Goal: Transaction & Acquisition: Book appointment/travel/reservation

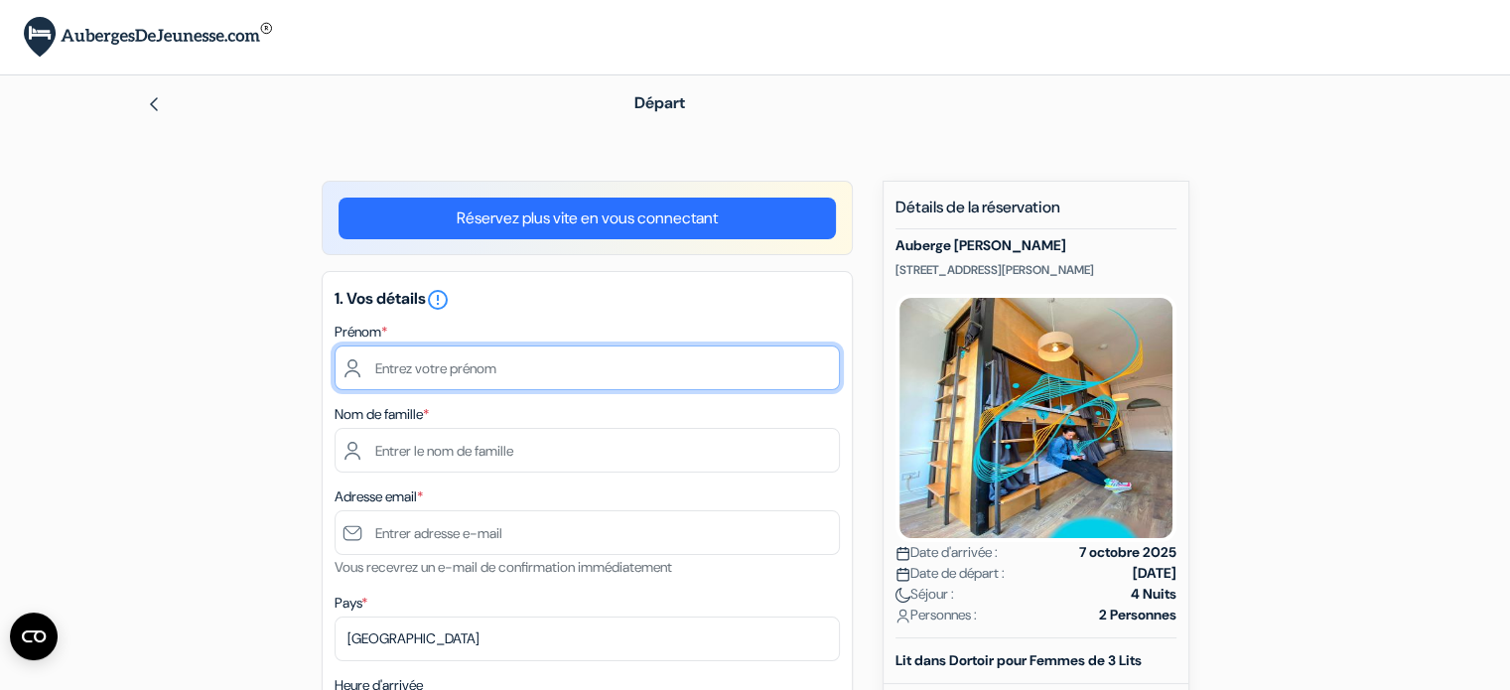
click at [588, 370] on input "text" at bounding box center [587, 367] width 505 height 45
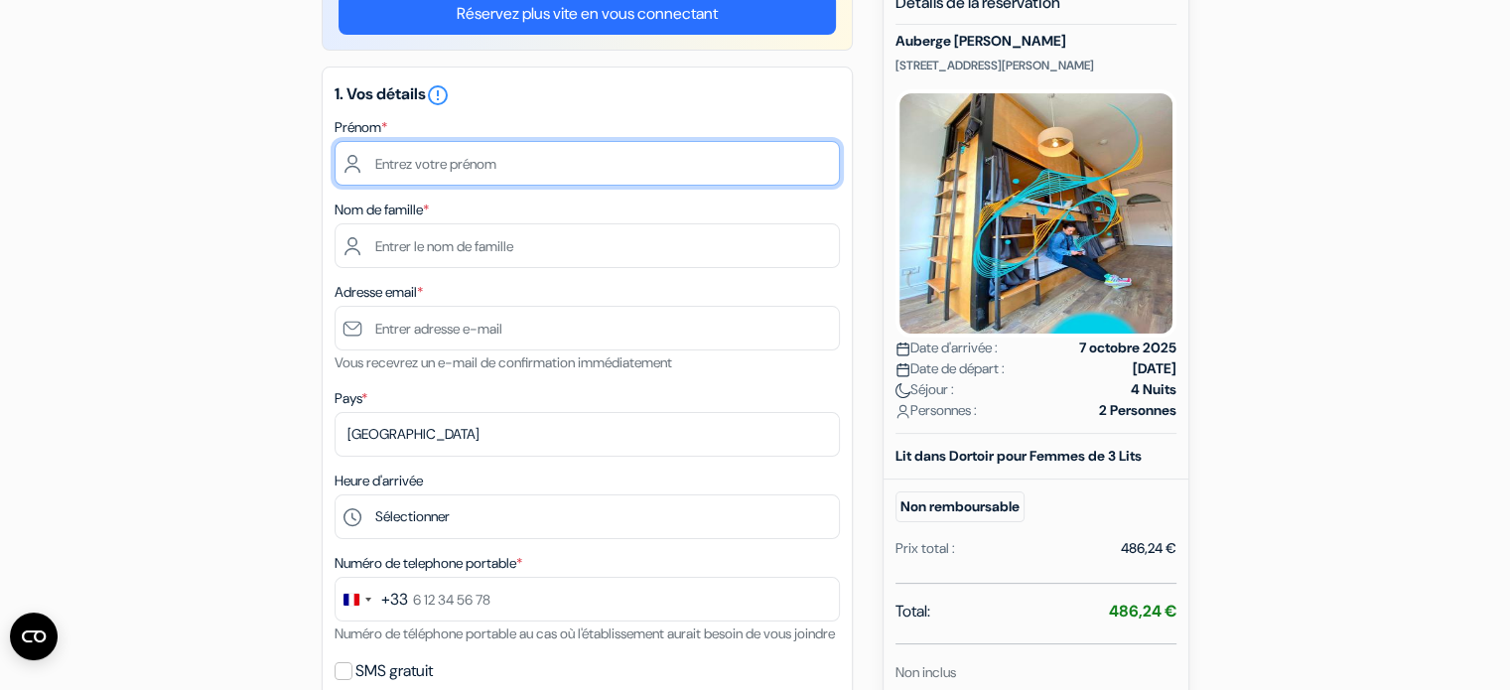
scroll to position [206, 0]
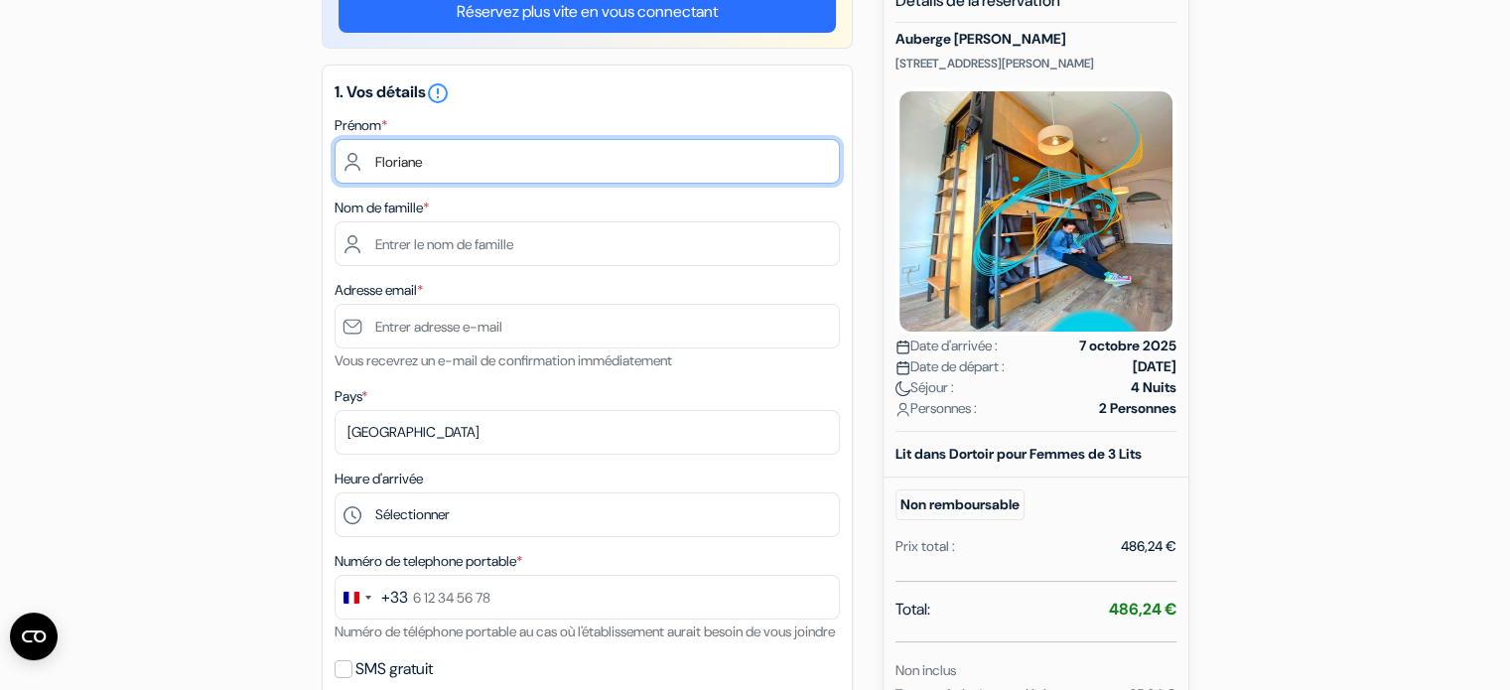
type input "Floriane"
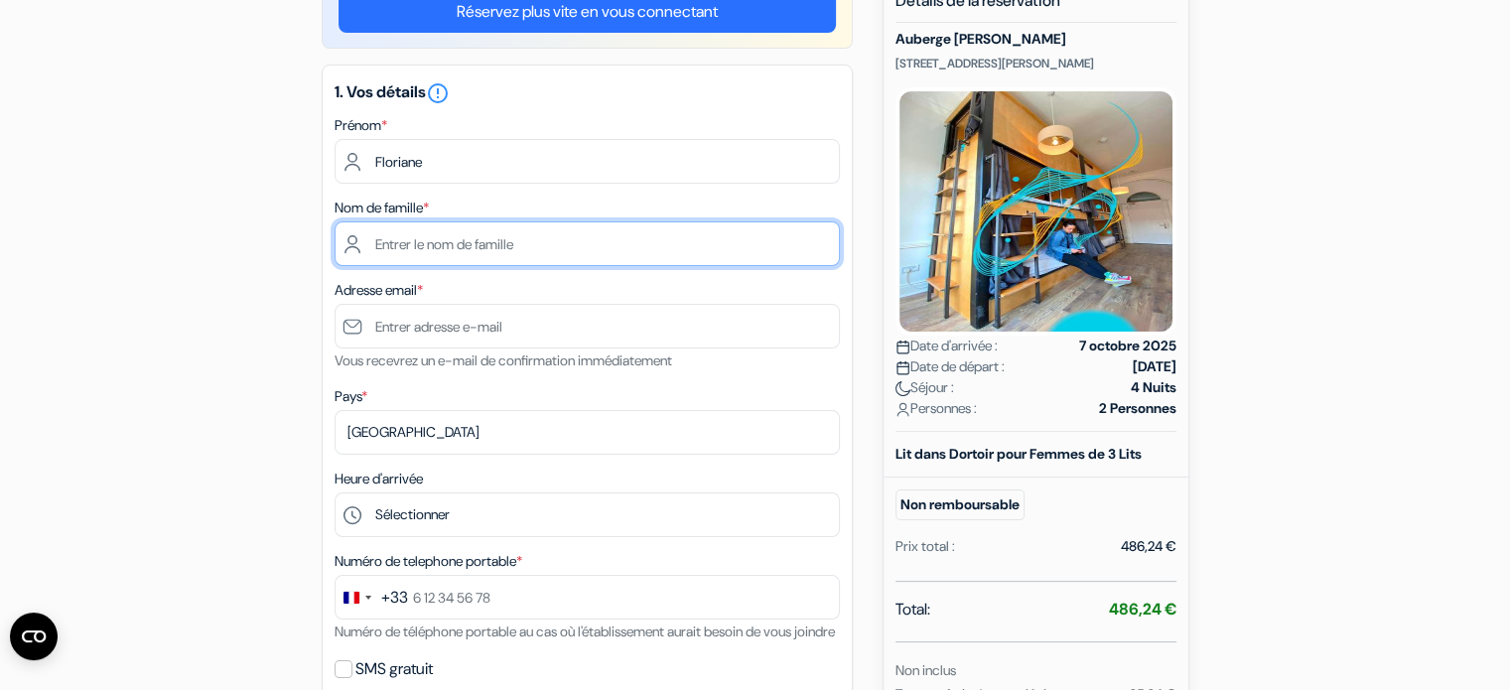
click at [731, 236] on input "text" at bounding box center [587, 243] width 505 height 45
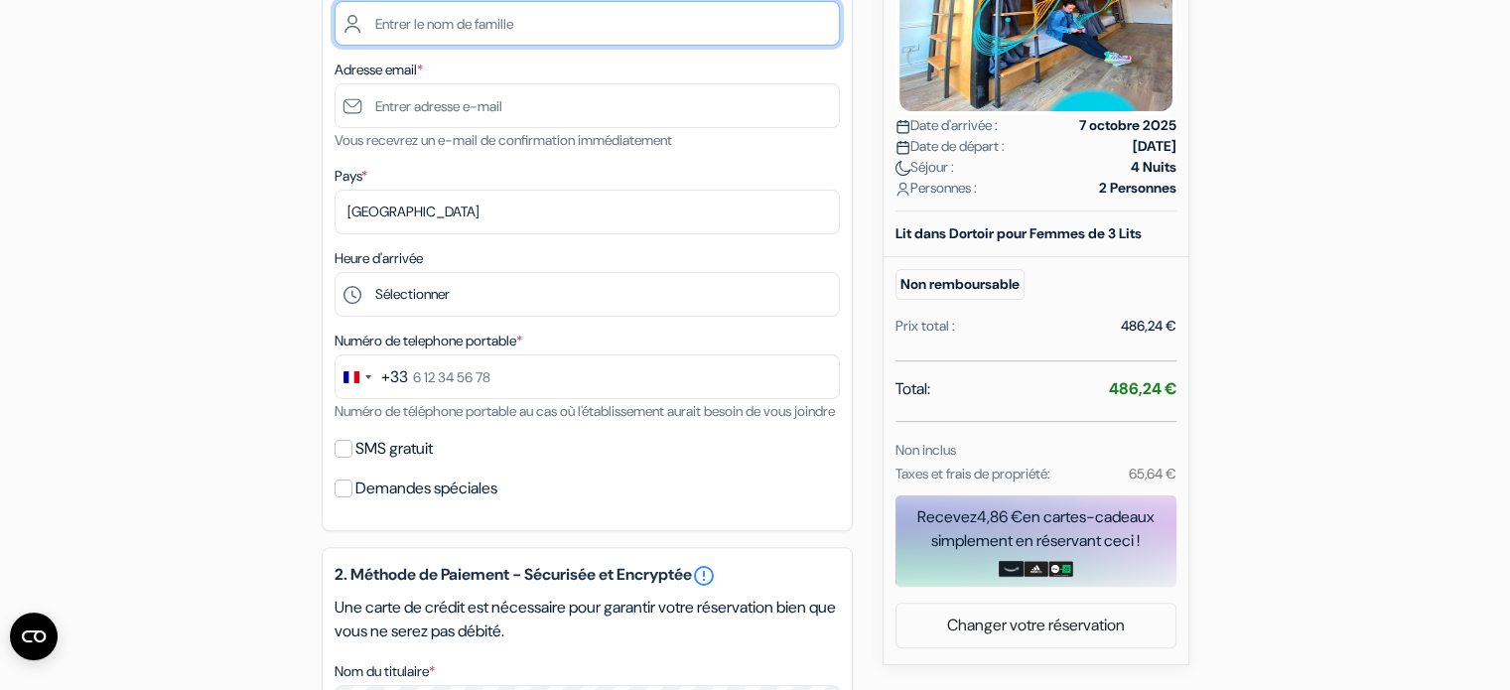
scroll to position [425, 0]
type input "Coris"
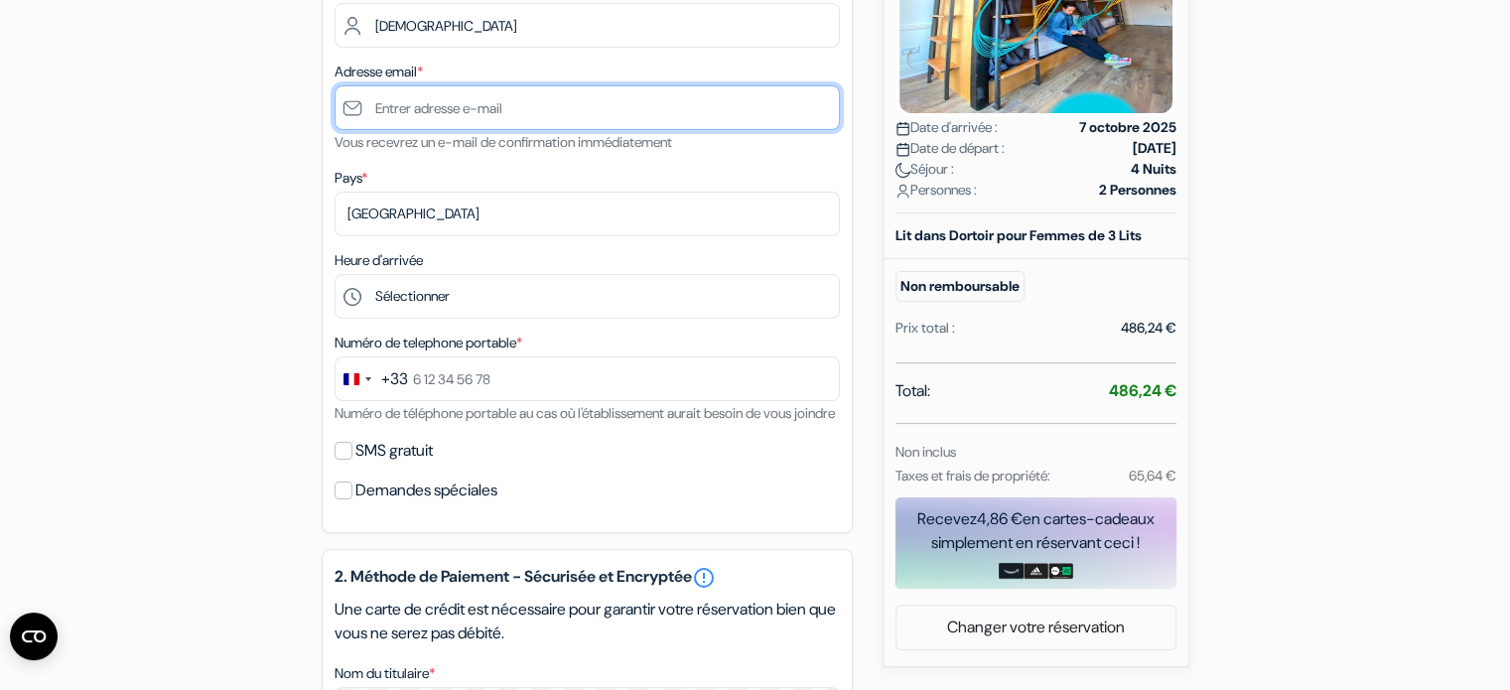
click at [662, 113] on input "text" at bounding box center [587, 107] width 505 height 45
type input "[EMAIL_ADDRESS][DOMAIN_NAME]"
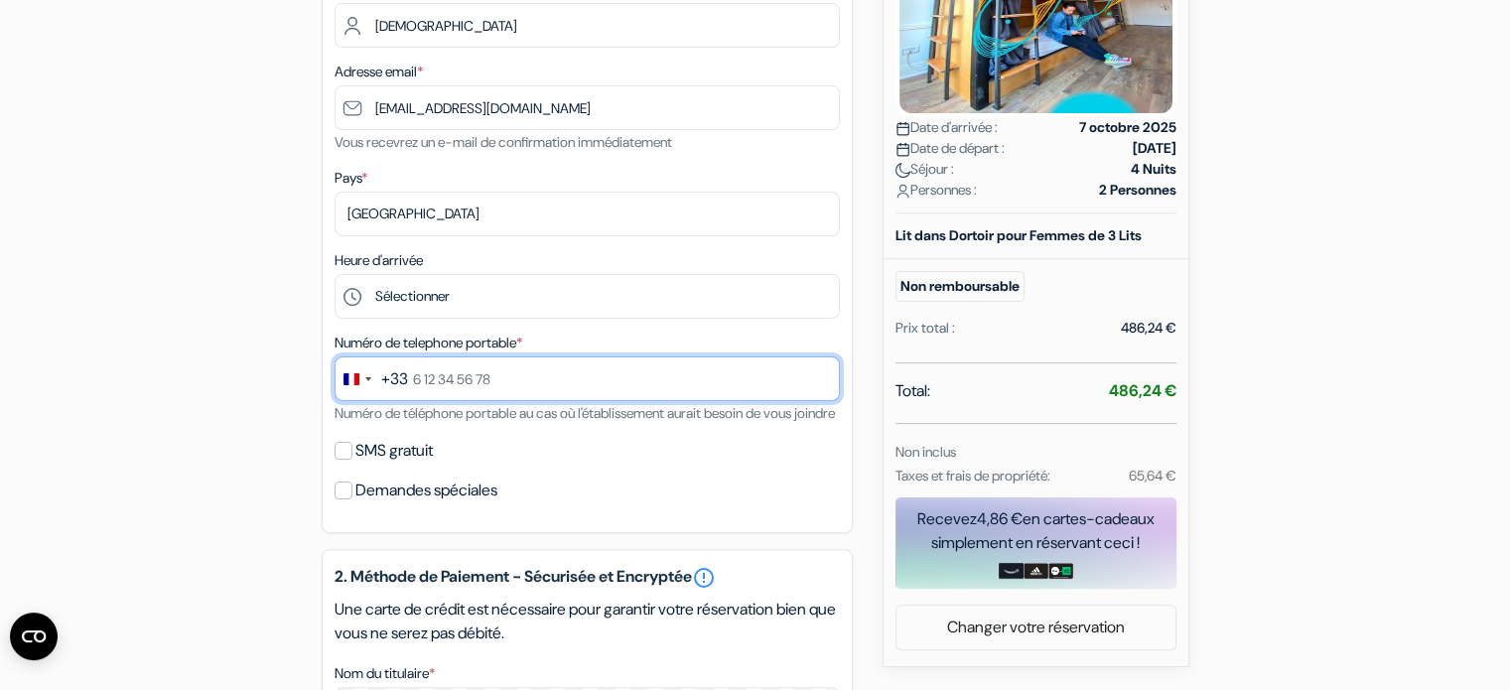
type input "0750968490"
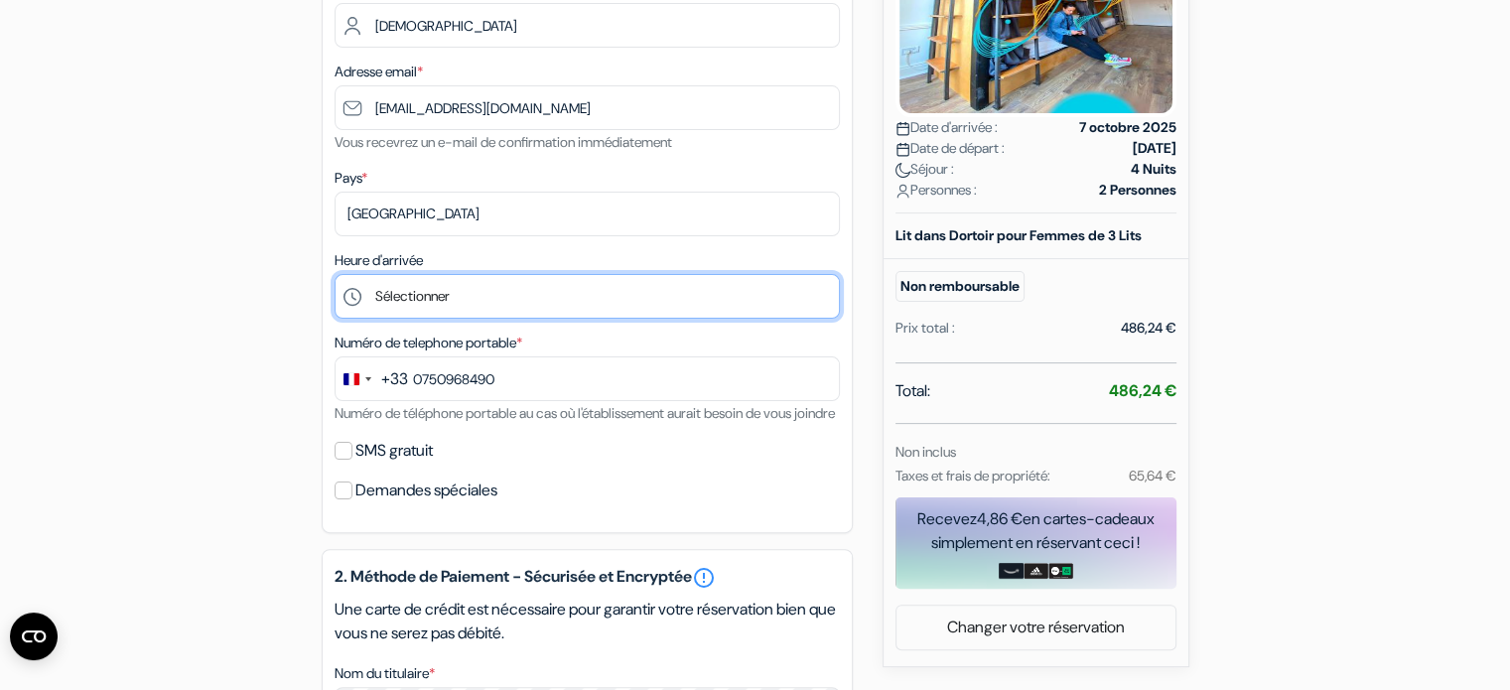
click at [520, 294] on select "Sélectionner 15:00 16:00 17:00 18:00 19:00 20:00 21:00 22:00 23:00 0:00" at bounding box center [587, 296] width 505 height 45
select select "20"
click at [335, 274] on select "Sélectionner 15:00 16:00 17:00 18:00 19:00 20:00 21:00 22:00 23:00 0:00" at bounding box center [587, 296] width 505 height 45
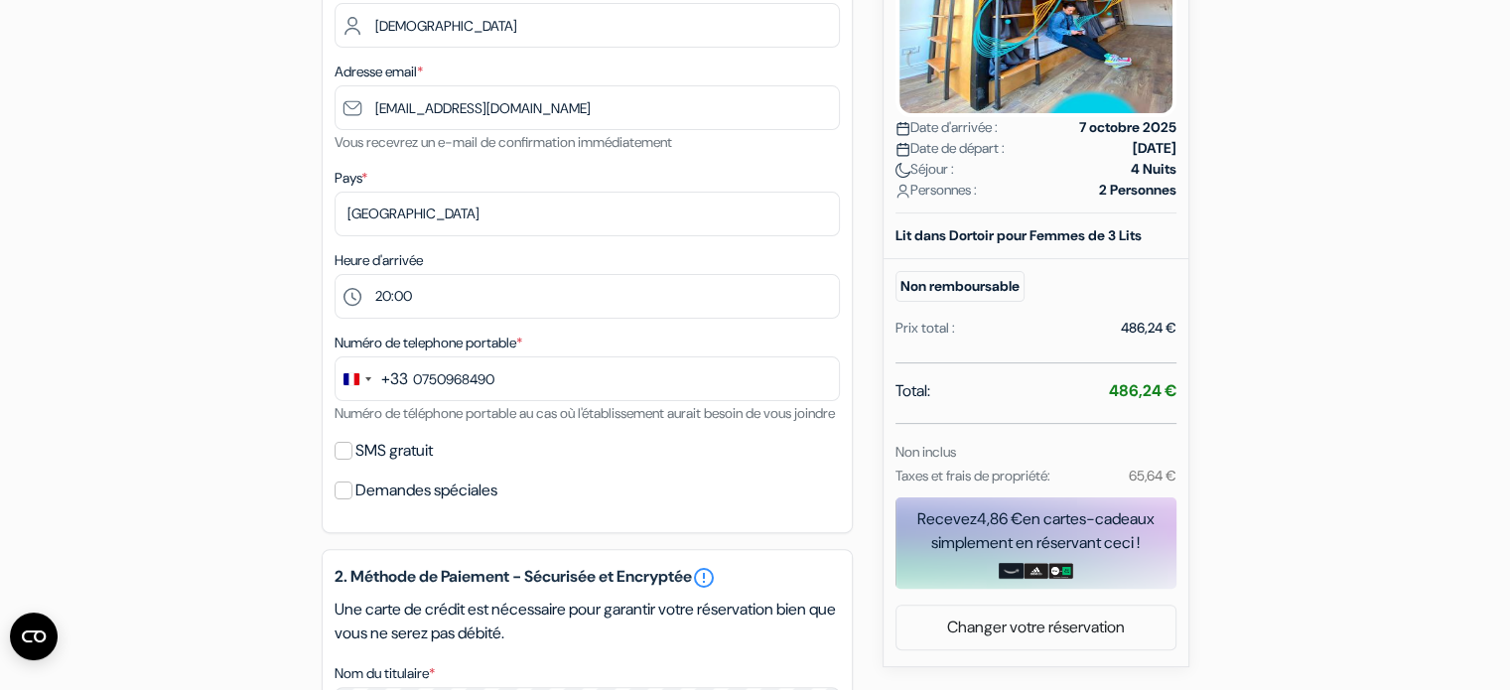
click at [398, 465] on label "SMS gratuit" at bounding box center [393, 451] width 77 height 28
click at [352, 460] on input "SMS gratuit" at bounding box center [344, 451] width 18 height 18
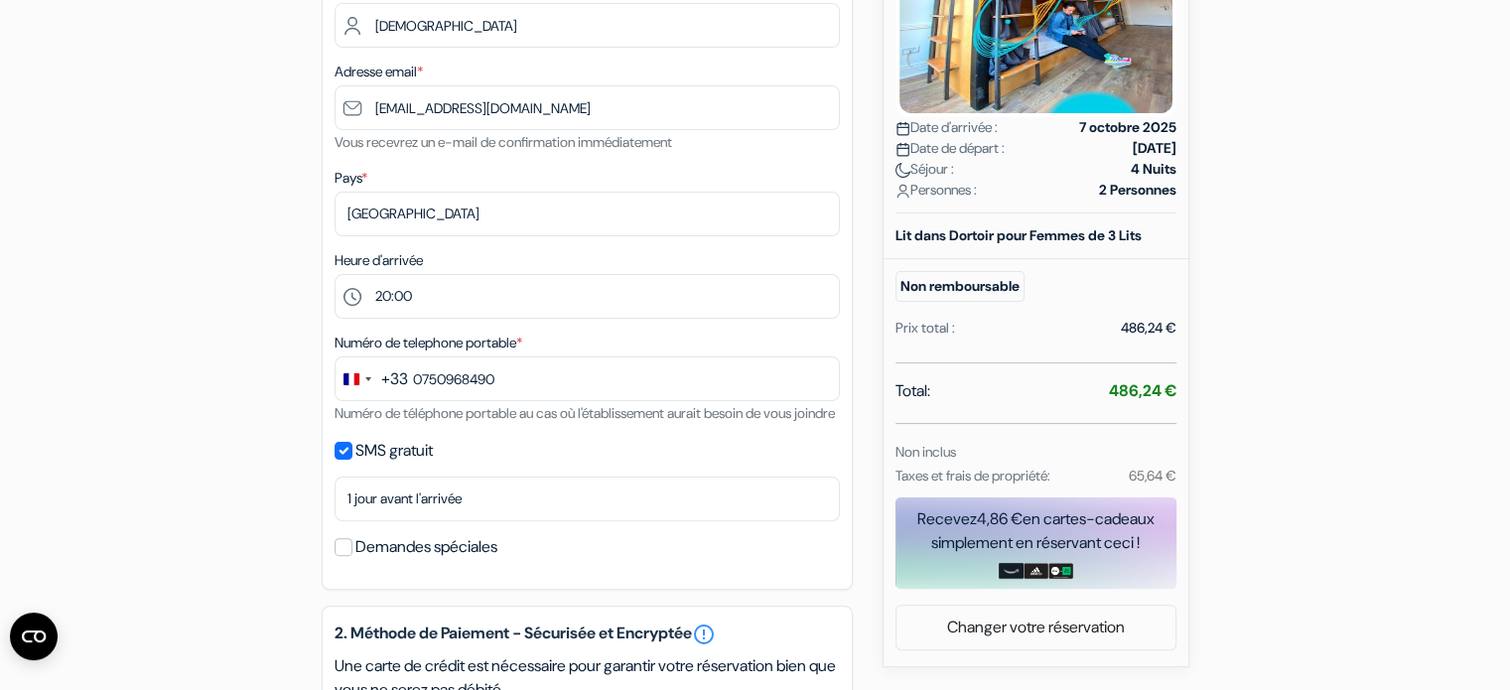
click at [403, 465] on label "SMS gratuit" at bounding box center [393, 451] width 77 height 28
click at [352, 460] on input "SMS gratuit" at bounding box center [344, 451] width 18 height 18
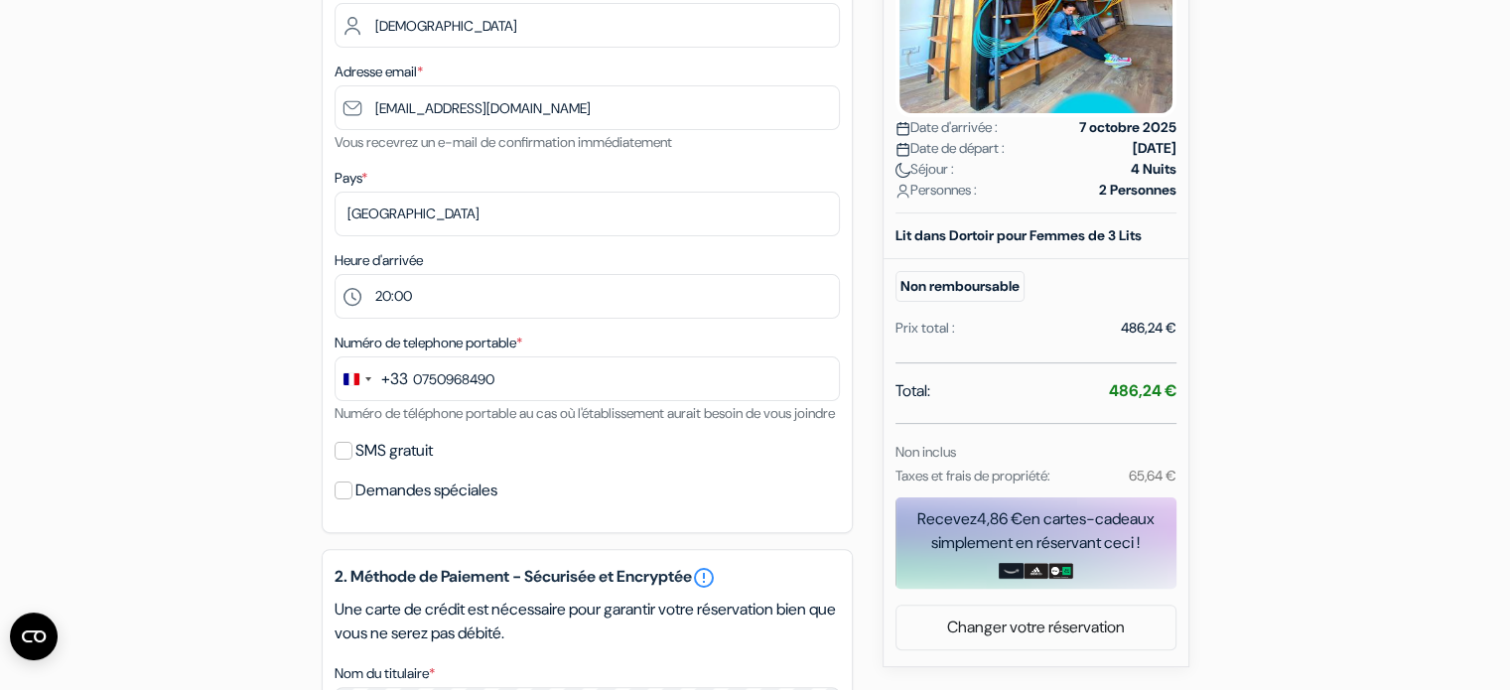
click at [403, 465] on label "SMS gratuit" at bounding box center [393, 451] width 77 height 28
click at [352, 460] on input "SMS gratuit" at bounding box center [344, 451] width 18 height 18
checkbox input "true"
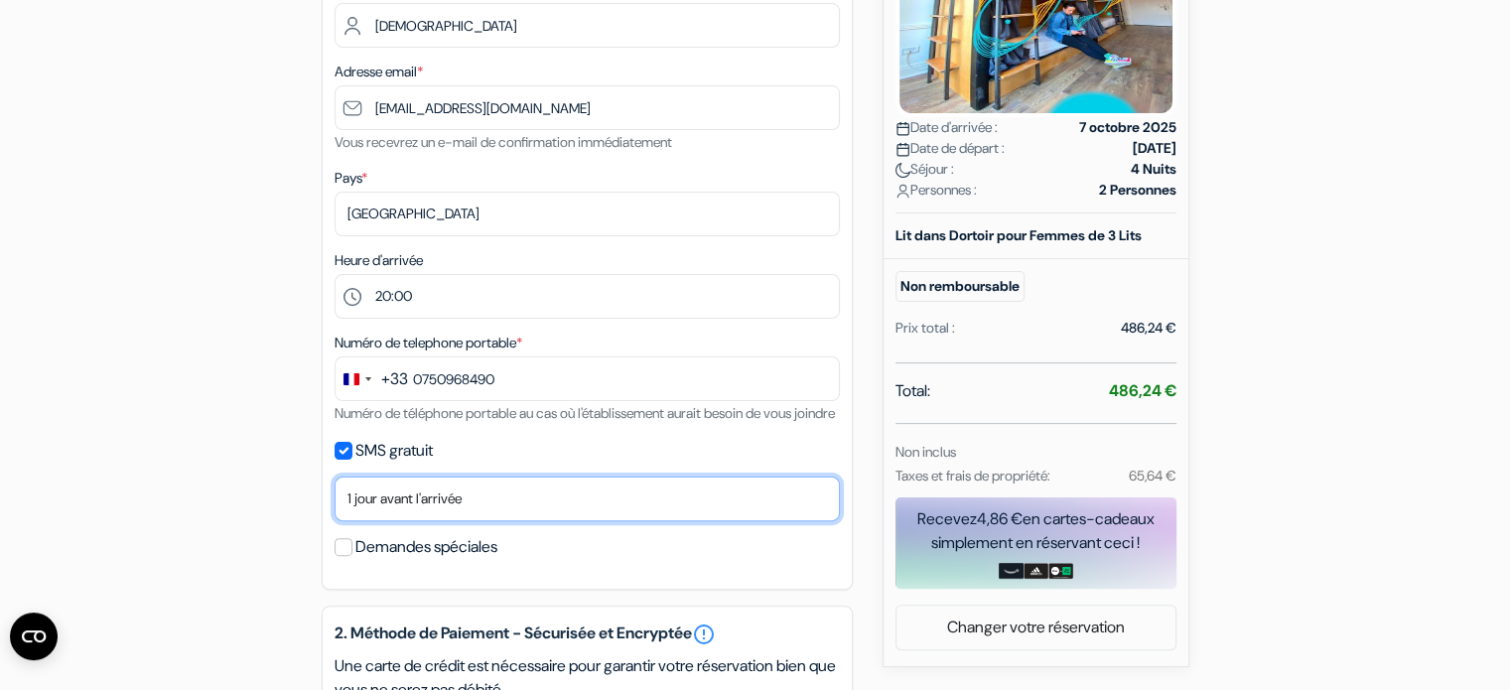
click at [397, 519] on select "Non merci Maintenant Le jour de votre arrivée 1 jour avant l'arrivée 2 jours av…" at bounding box center [587, 498] width 505 height 45
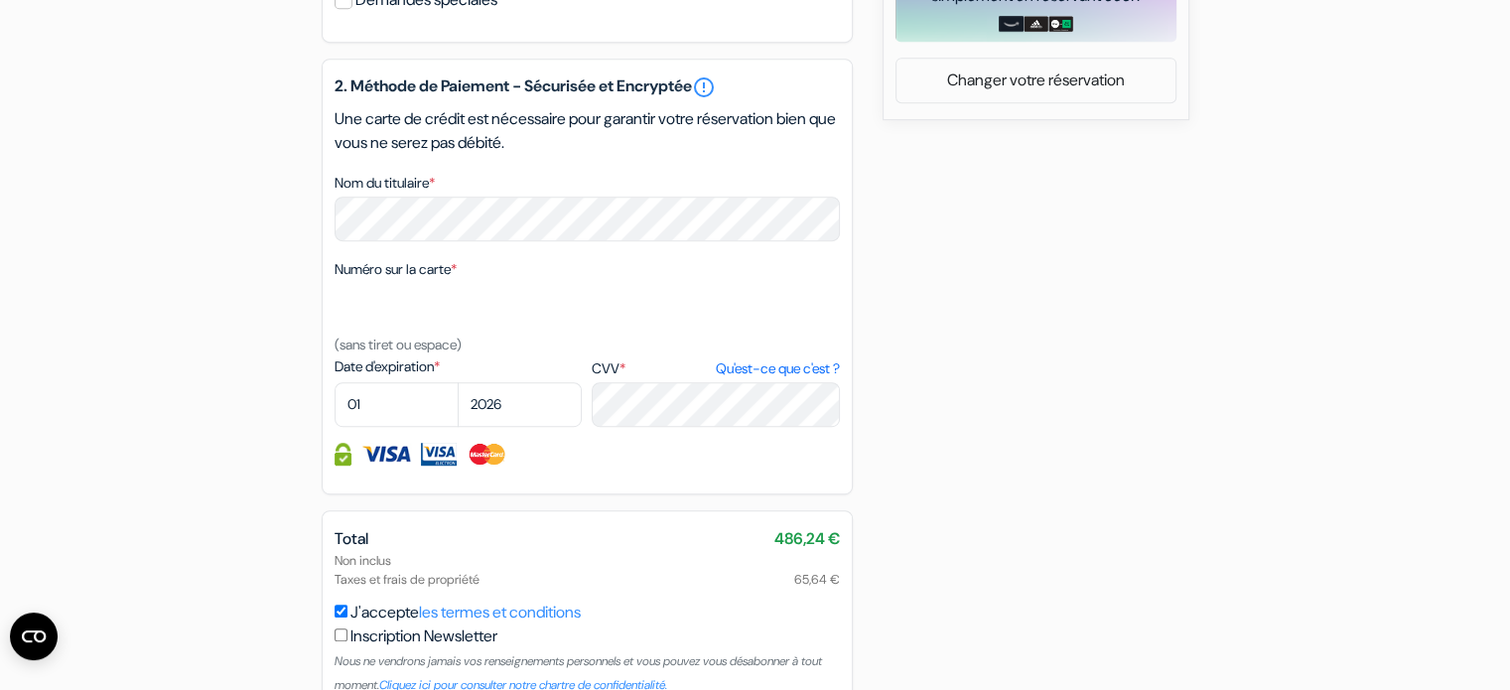
scroll to position [884, 0]
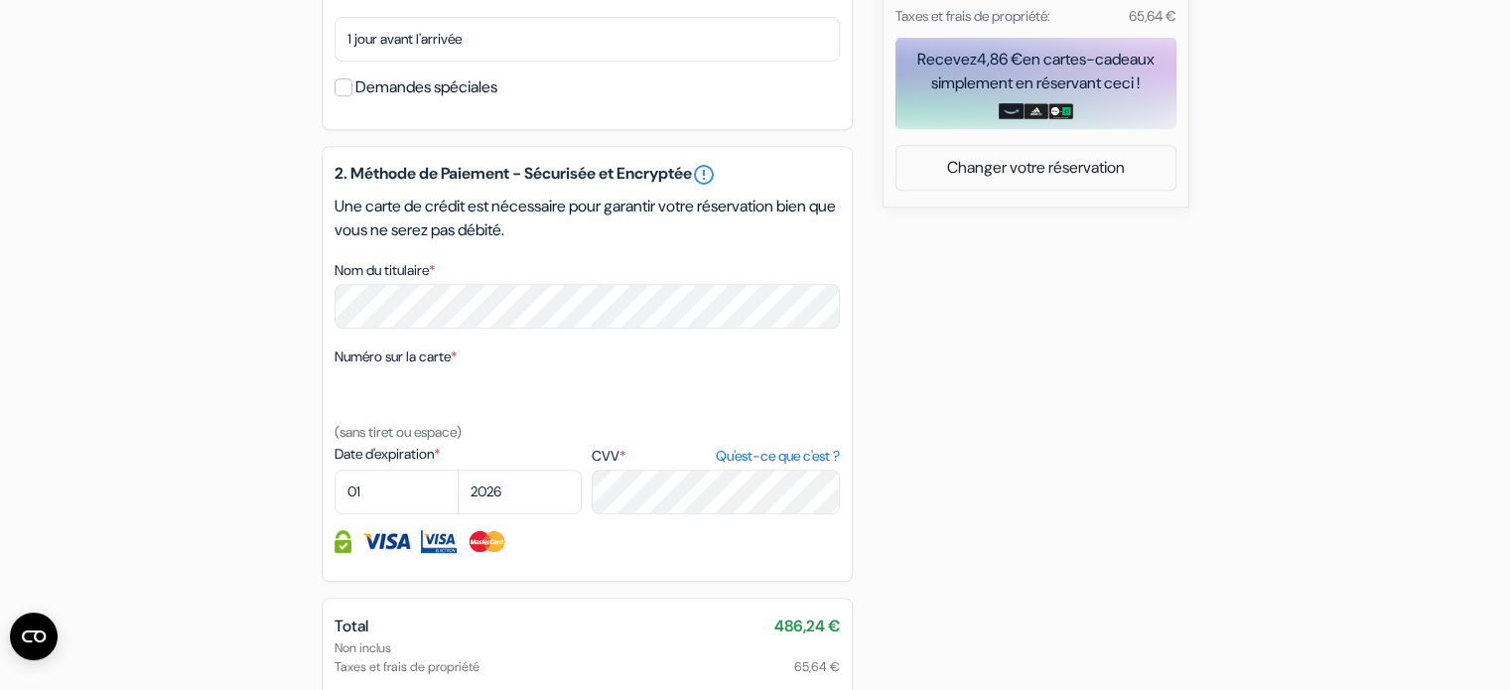
click at [435, 279] on span "*" at bounding box center [432, 270] width 6 height 18
click at [0, 0] on textarea "Nom du titulaire *" at bounding box center [0, 0] width 0 height 0
click at [435, 279] on span "*" at bounding box center [432, 270] width 6 height 18
click at [0, 0] on textarea "Nom du titulaire *" at bounding box center [0, 0] width 0 height 0
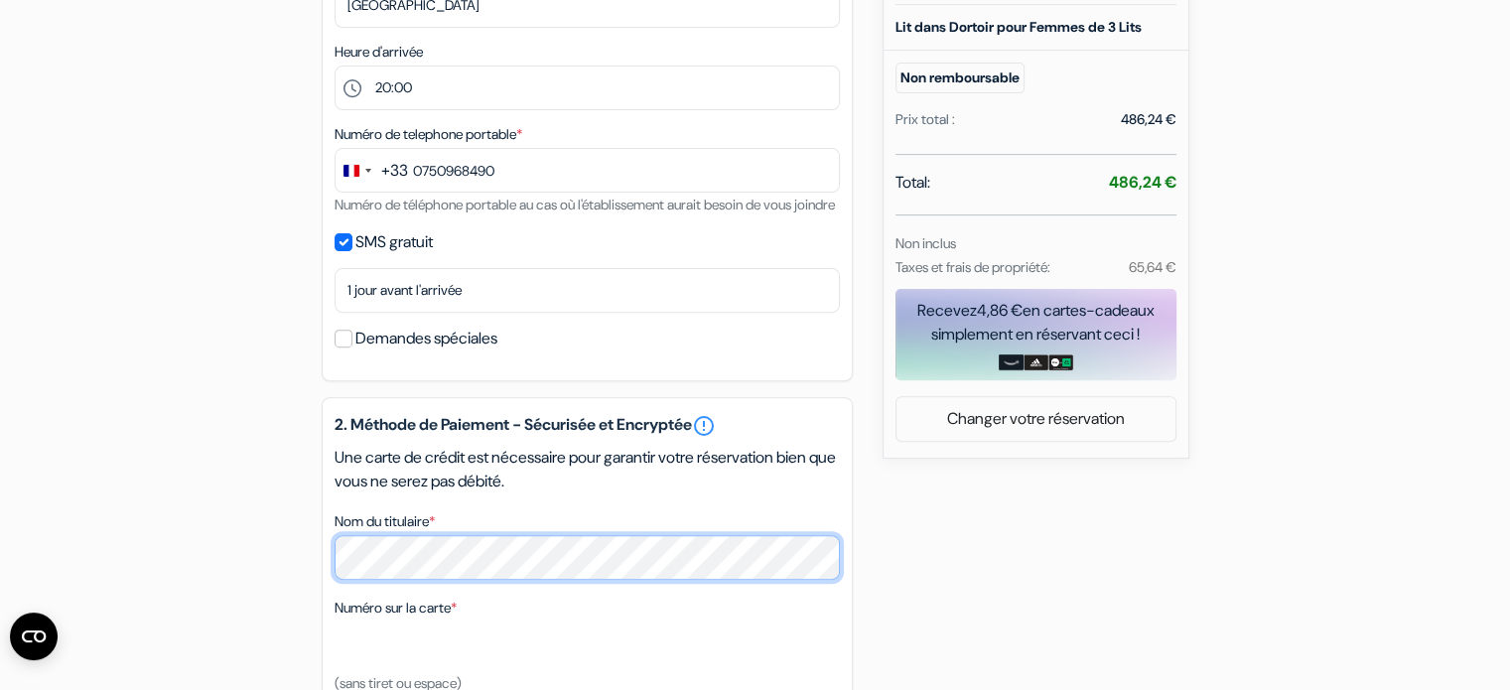
scroll to position [634, 0]
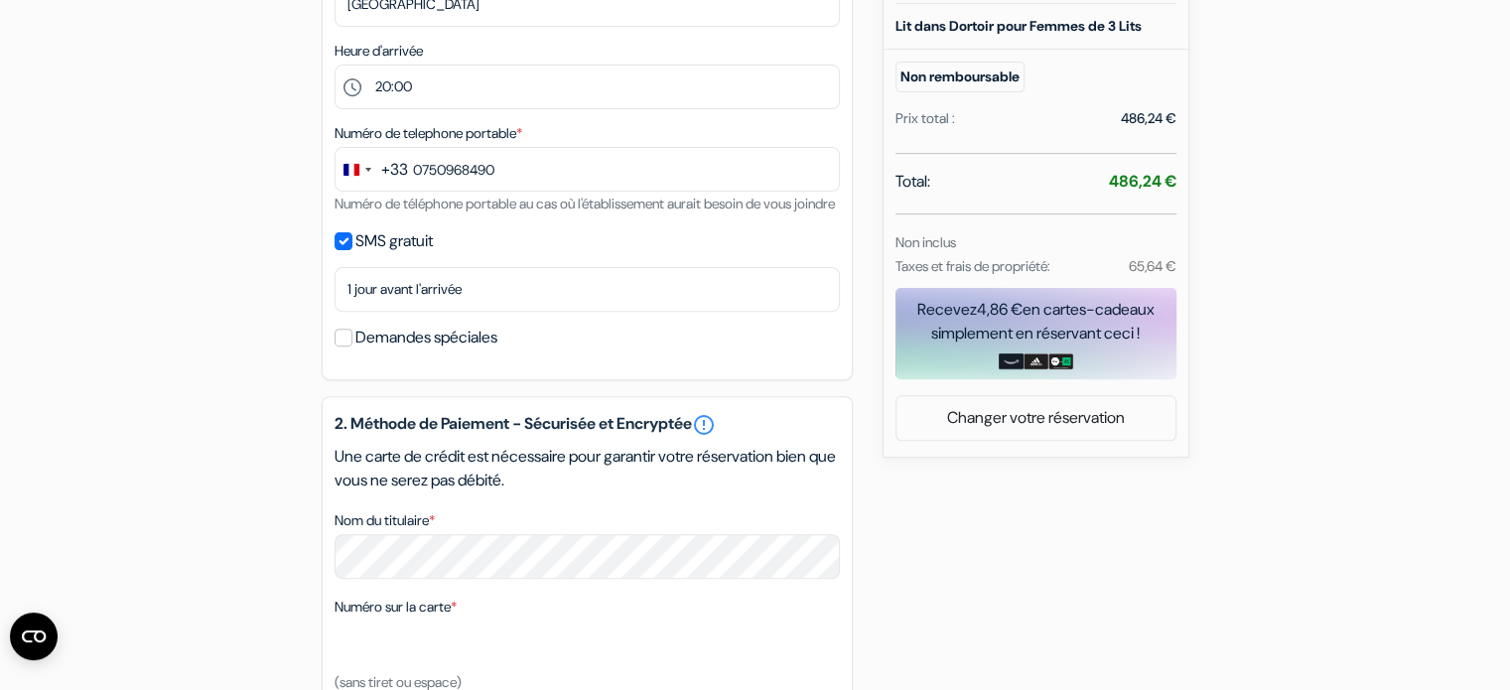
click at [435, 529] on span "*" at bounding box center [432, 520] width 6 height 18
click at [0, 0] on textarea "Nom du titulaire *" at bounding box center [0, 0] width 0 height 0
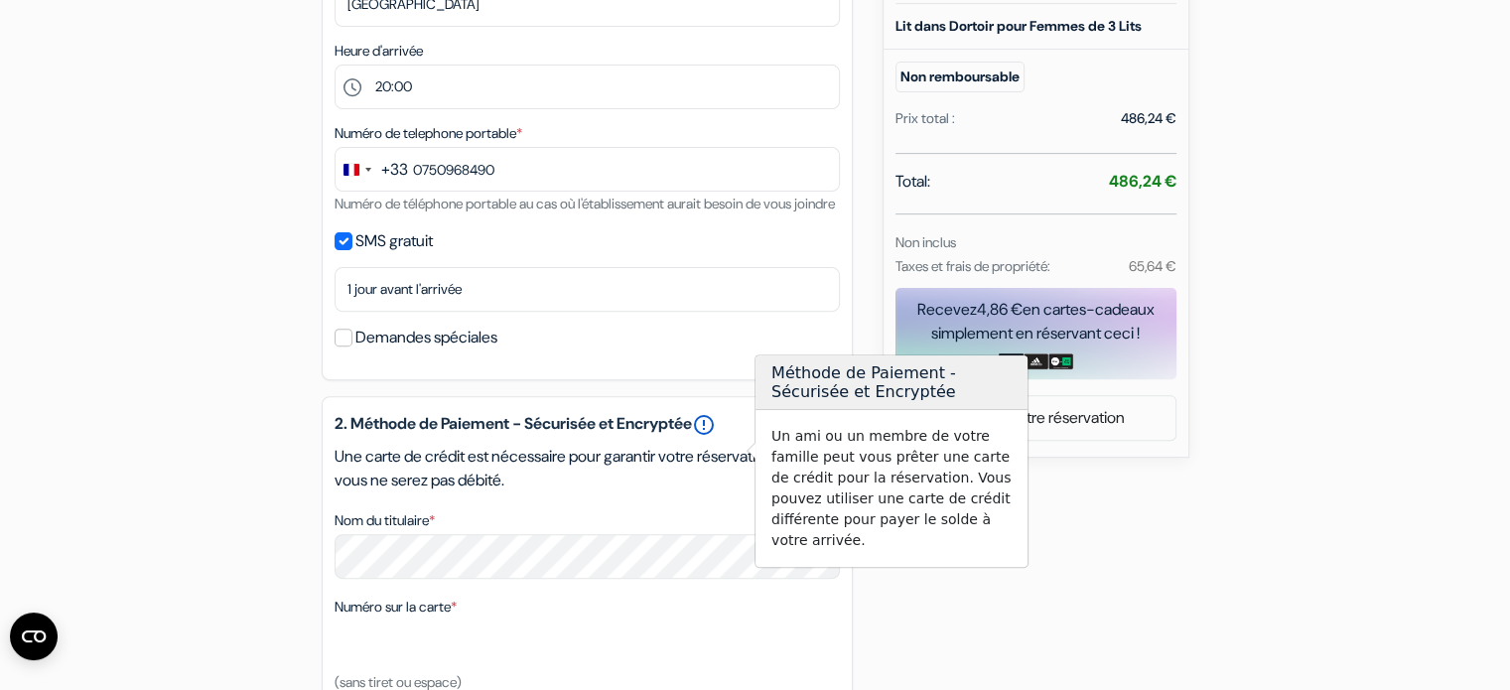
click at [716, 437] on link "error_outline" at bounding box center [704, 425] width 24 height 24
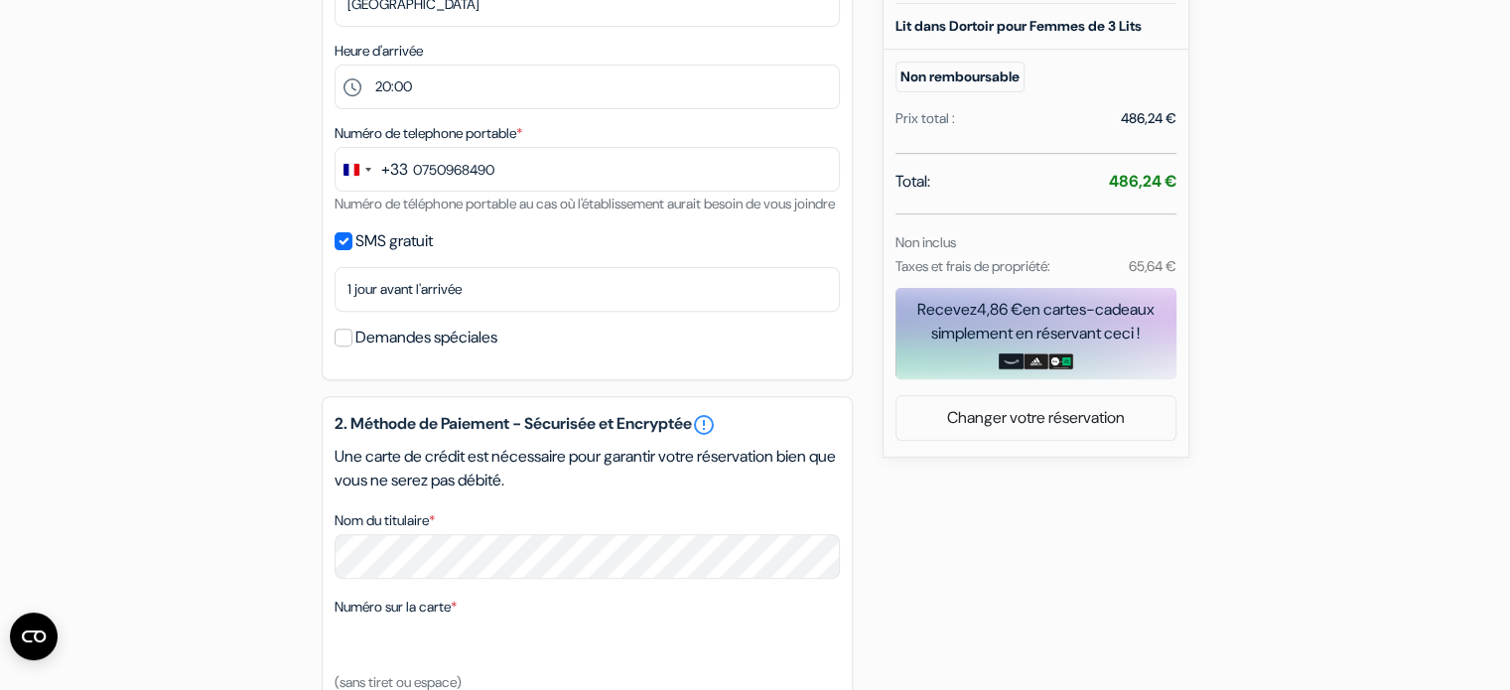
click at [569, 532] on div "2. Méthode de Paiement - Sécurisée et Encryptée error_outline Une carte de créd…" at bounding box center [587, 614] width 531 height 436
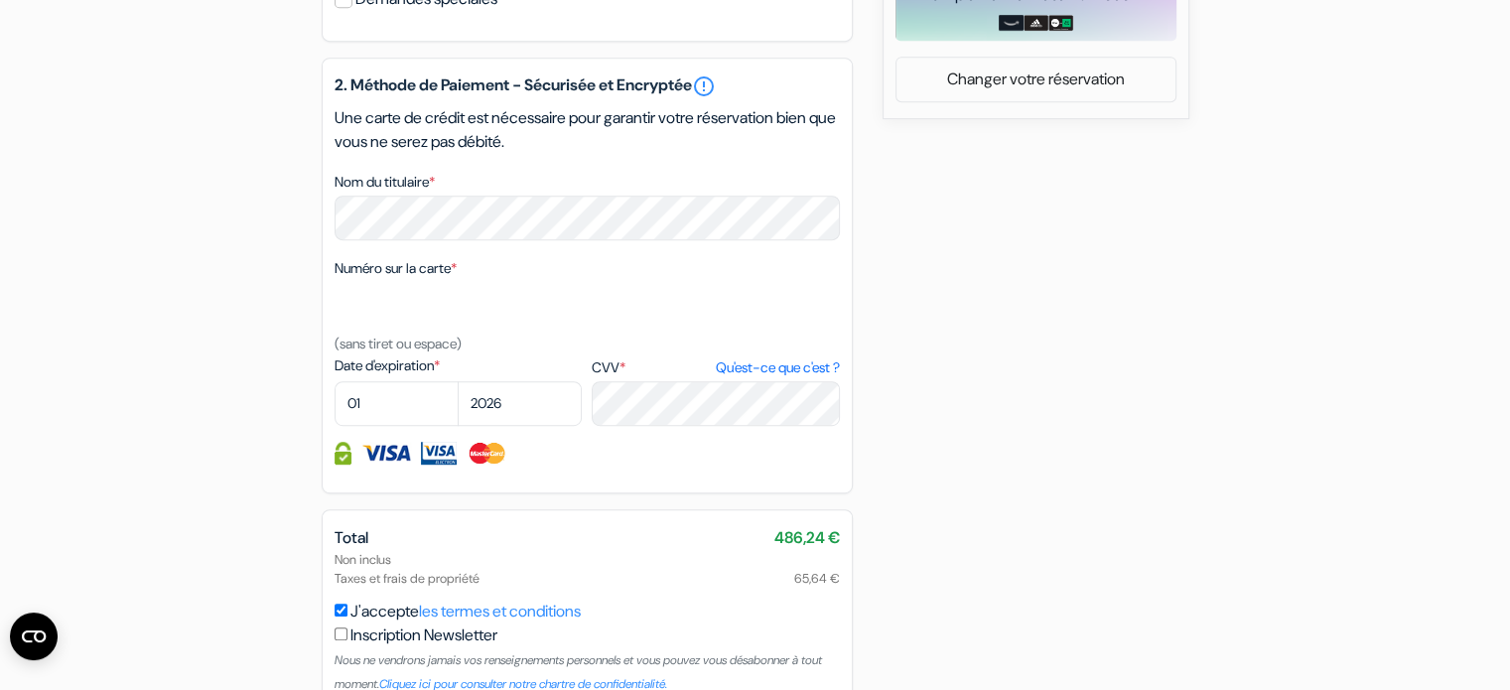
scroll to position [979, 0]
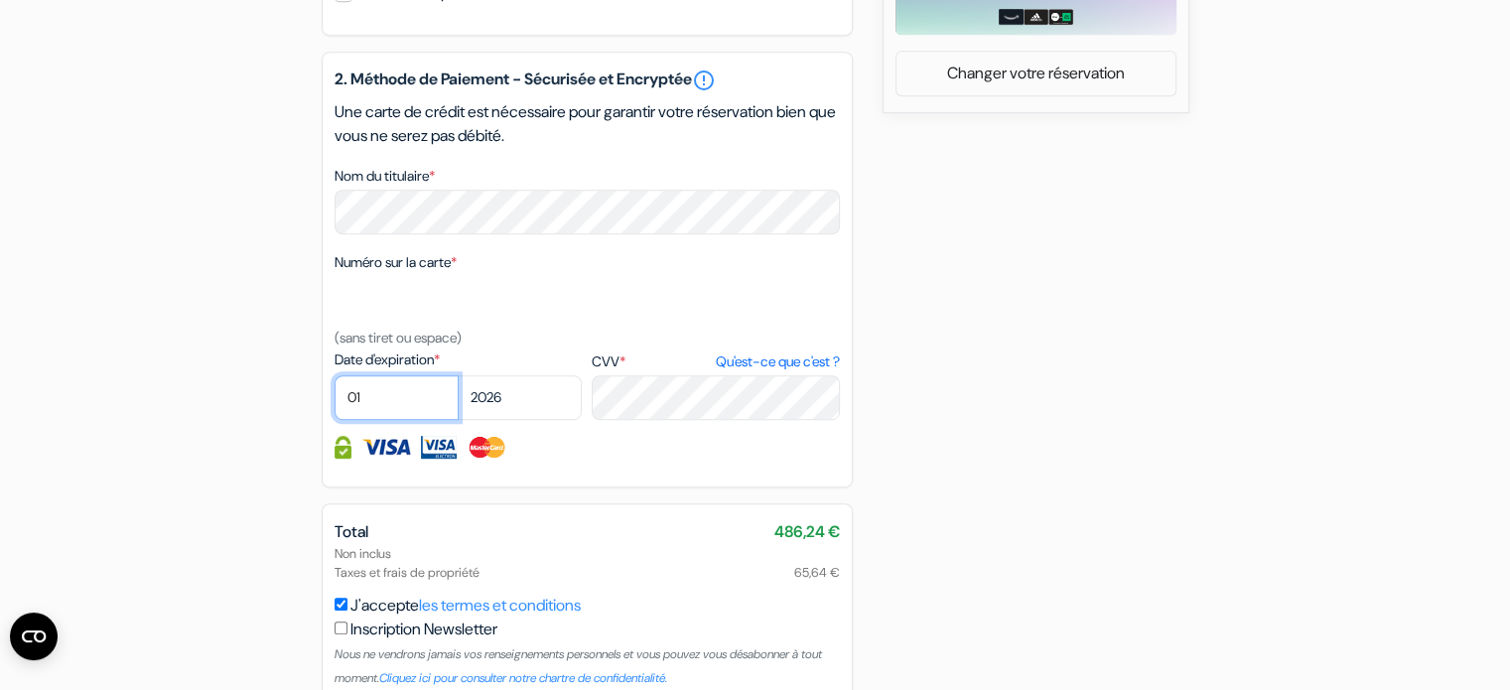
click at [388, 416] on select "01 02 03 04 05 06 07 08 09 10 11 12" at bounding box center [397, 397] width 124 height 45
select select "11"
click at [335, 401] on select "01 02 03 04 05 06 07 08 09 10 11 12" at bounding box center [397, 397] width 124 height 45
click at [508, 414] on select "2025 2026 2027 2028 2029 2030 2031 2032 2033 2034 2035 2036 2037 2038 2039 2040…" at bounding box center [520, 397] width 124 height 45
select select "2025"
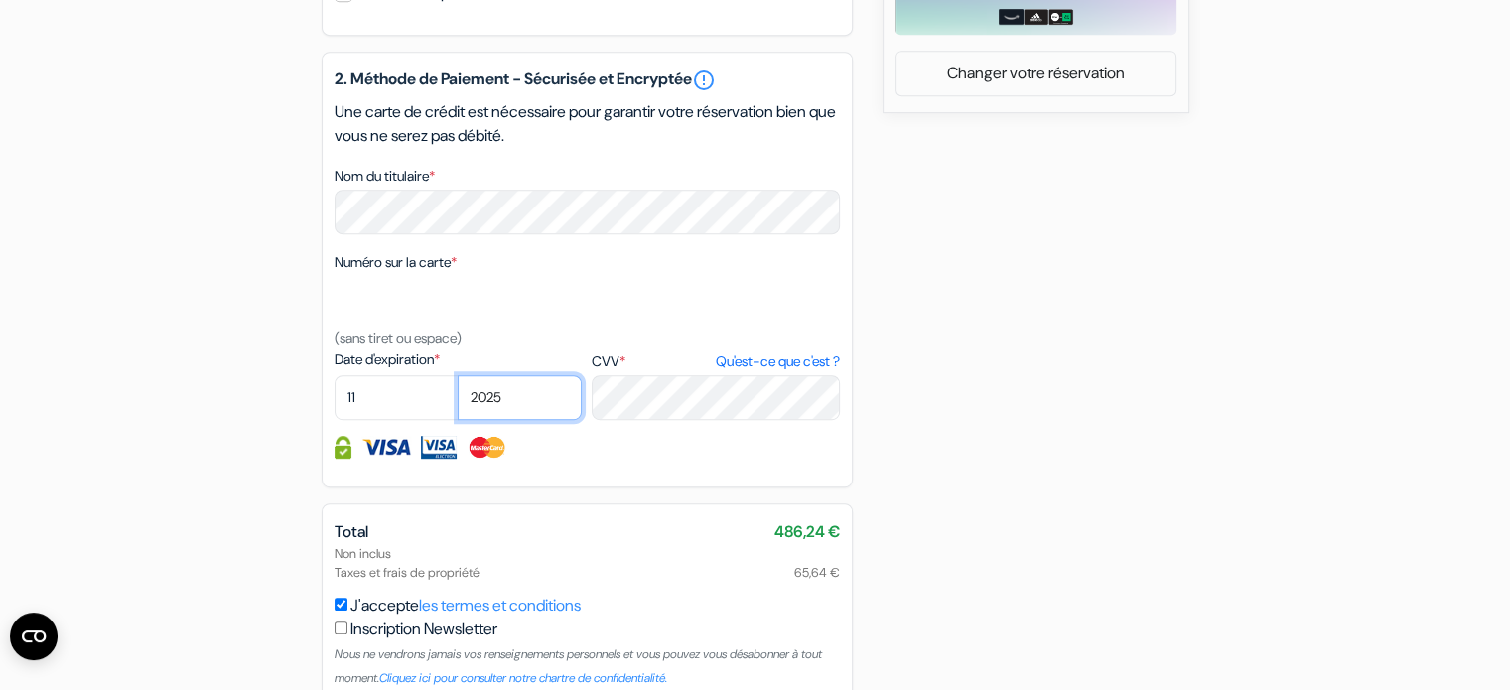
click at [458, 401] on select "2025 2026 2027 2028 2029 2030 2031 2032 2033 2034 2035 2036 2037 2038 2039 2040…" at bounding box center [520, 397] width 124 height 45
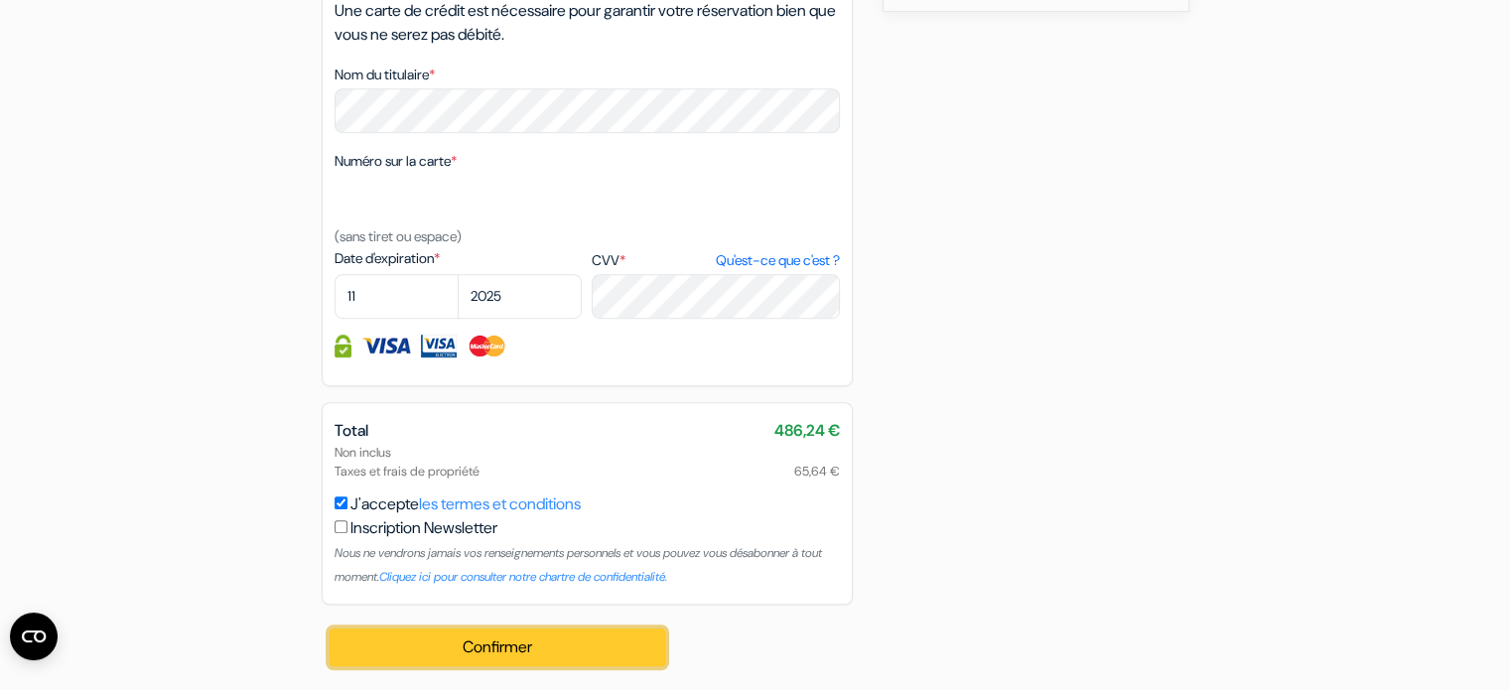
click at [568, 637] on button "Confirmer Loading..." at bounding box center [498, 647] width 337 height 38
